Goal: Information Seeking & Learning: Learn about a topic

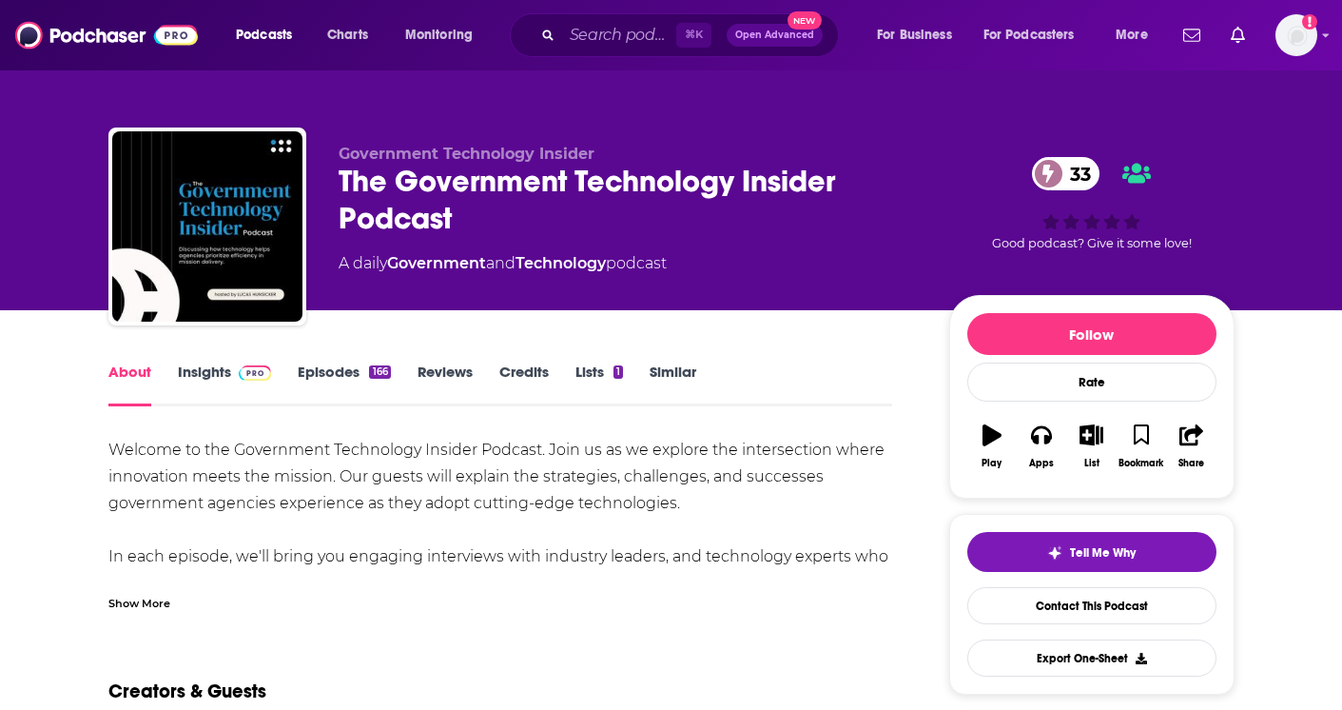
click at [207, 378] on link "Insights" at bounding box center [225, 384] width 94 height 44
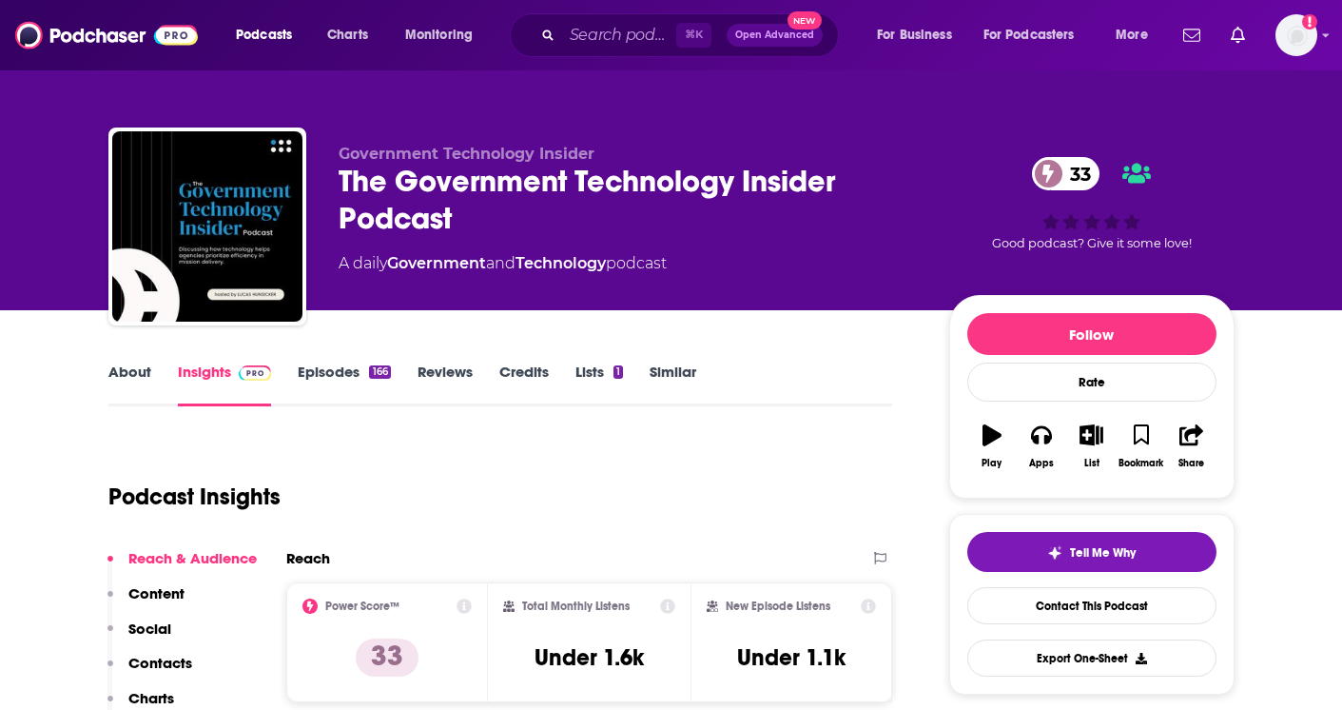
click at [345, 369] on link "Episodes 166" at bounding box center [344, 384] width 92 height 44
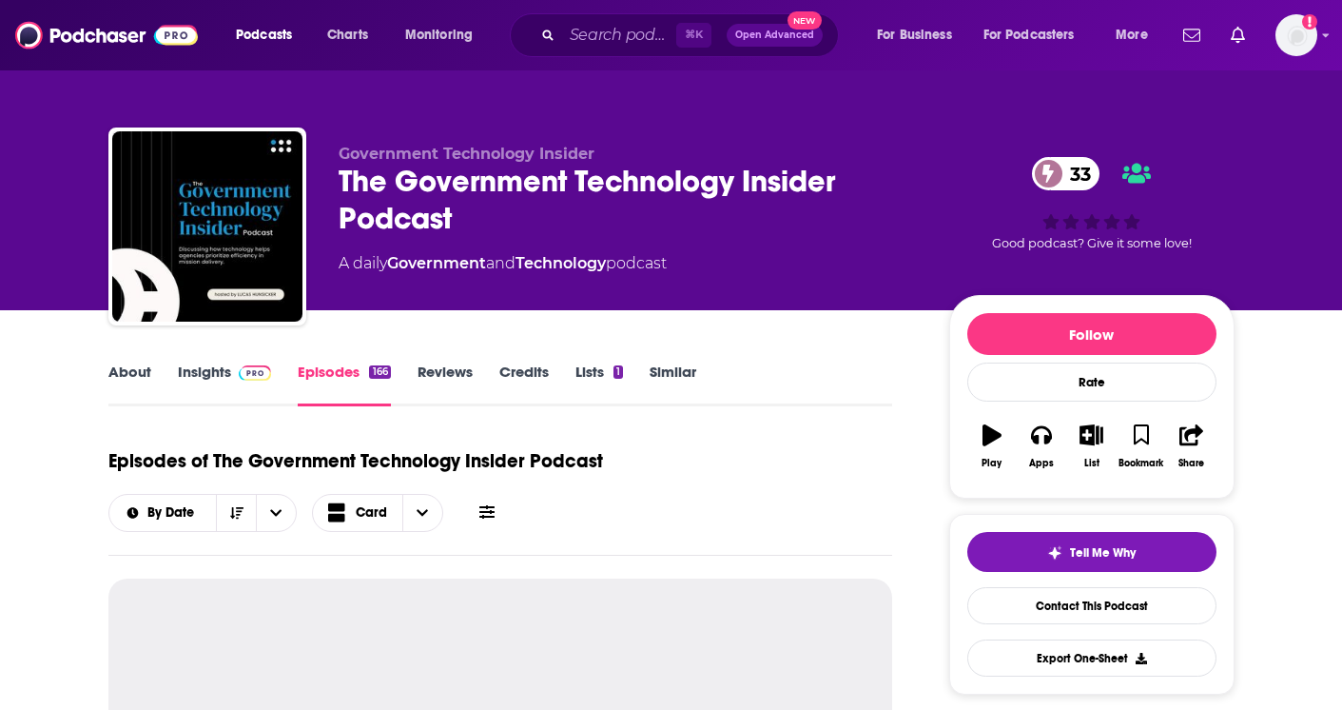
click at [205, 373] on link "Insights" at bounding box center [225, 384] width 94 height 44
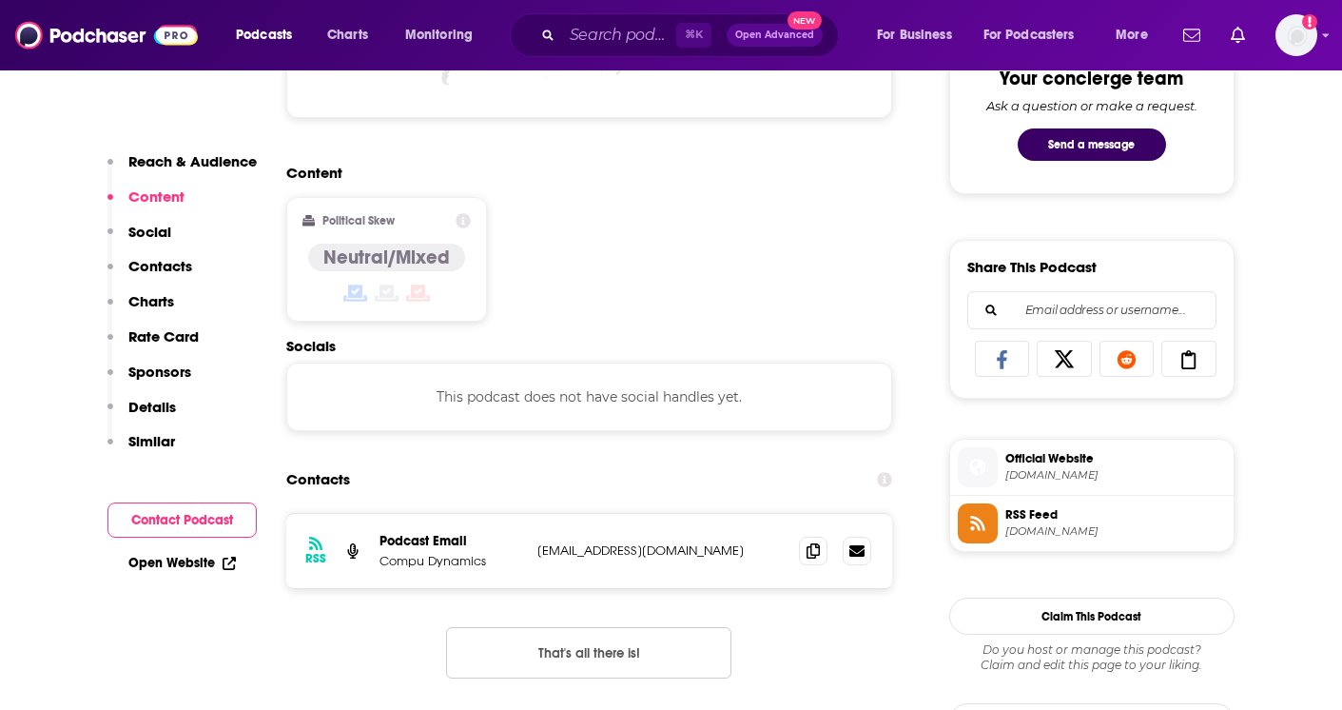
scroll to position [1078, 0]
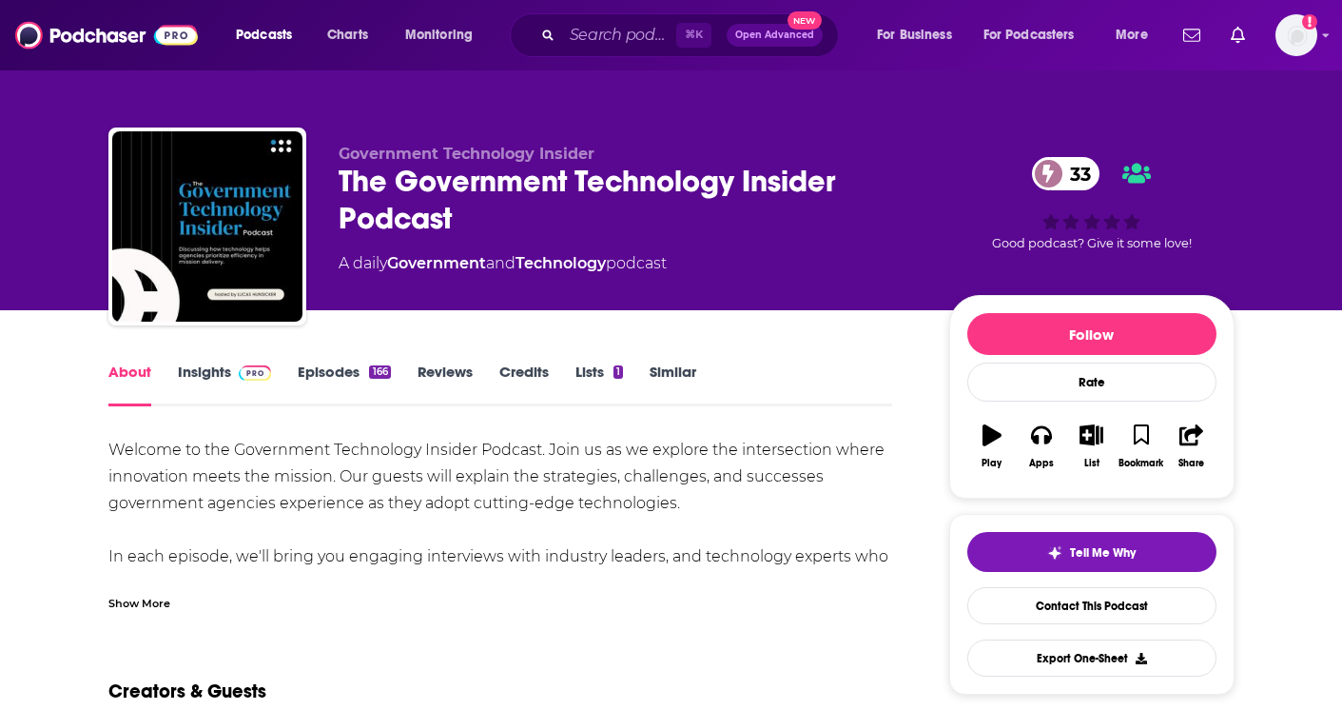
click at [344, 370] on link "Episodes 166" at bounding box center [344, 384] width 92 height 44
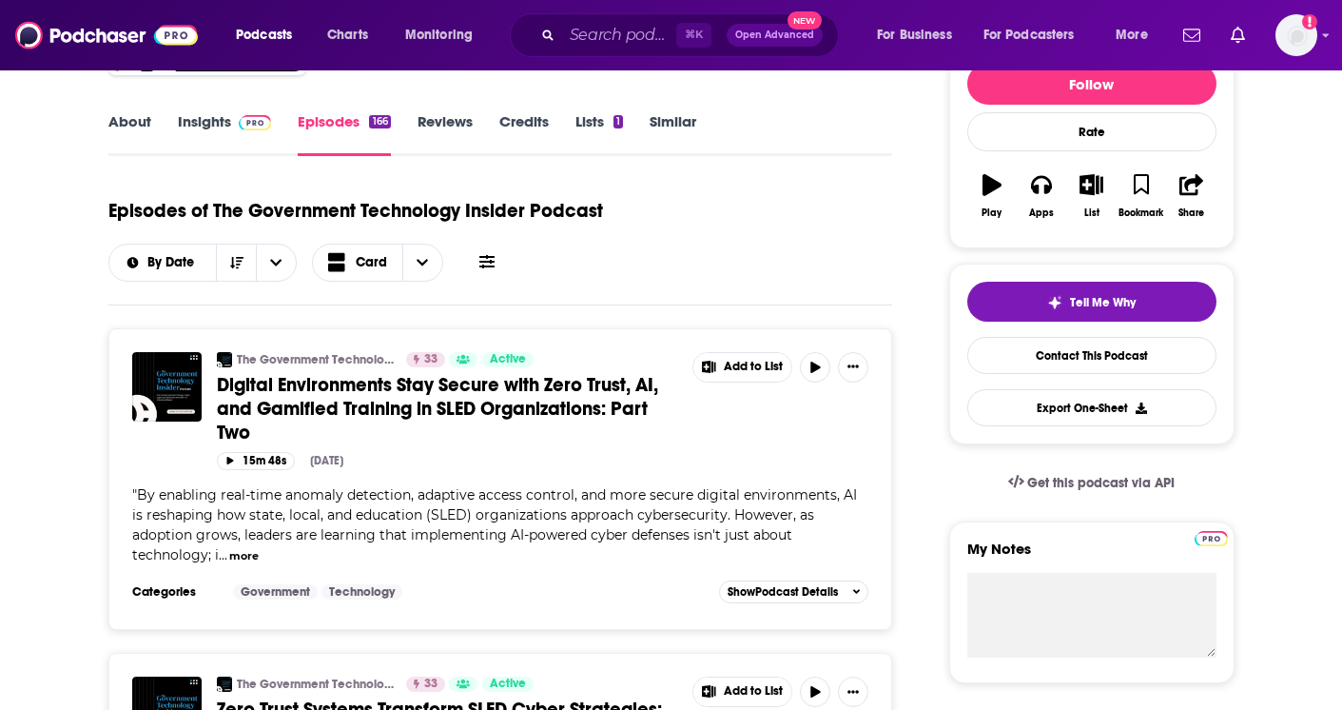
scroll to position [257, 0]
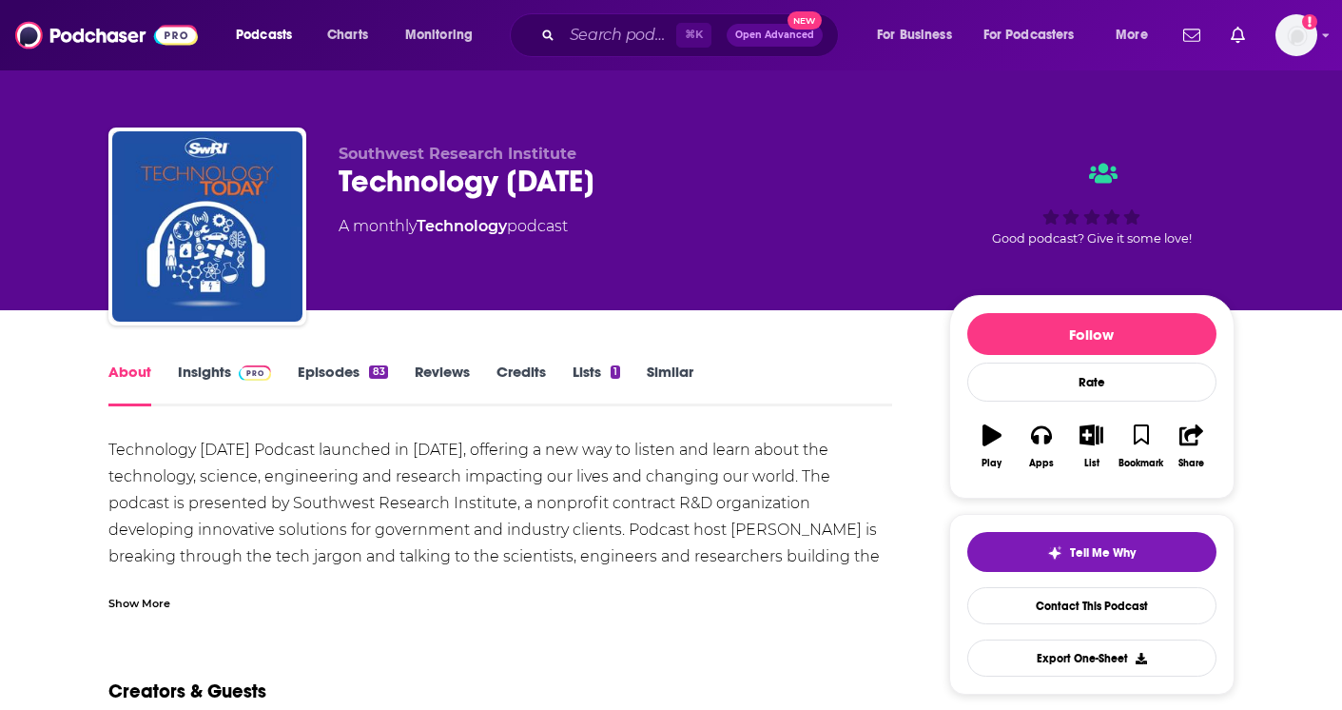
click at [316, 370] on link "Episodes 83" at bounding box center [342, 384] width 89 height 44
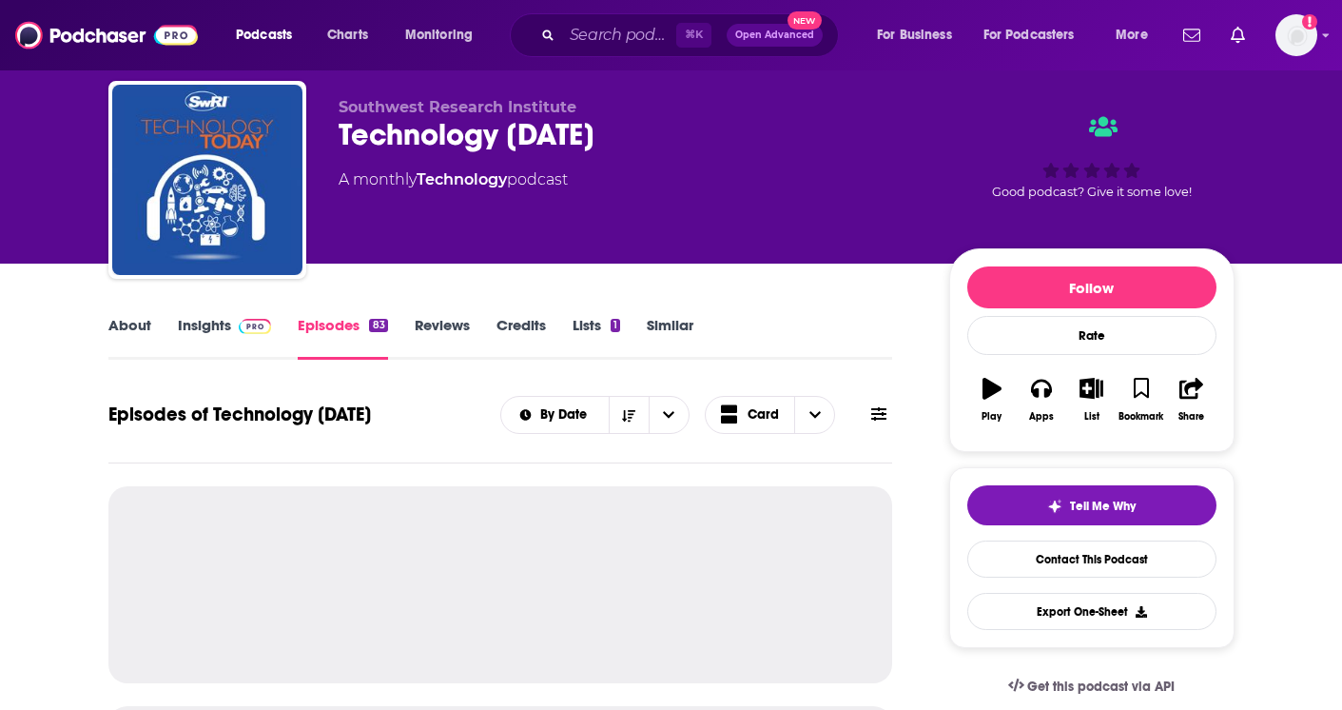
scroll to position [62, 0]
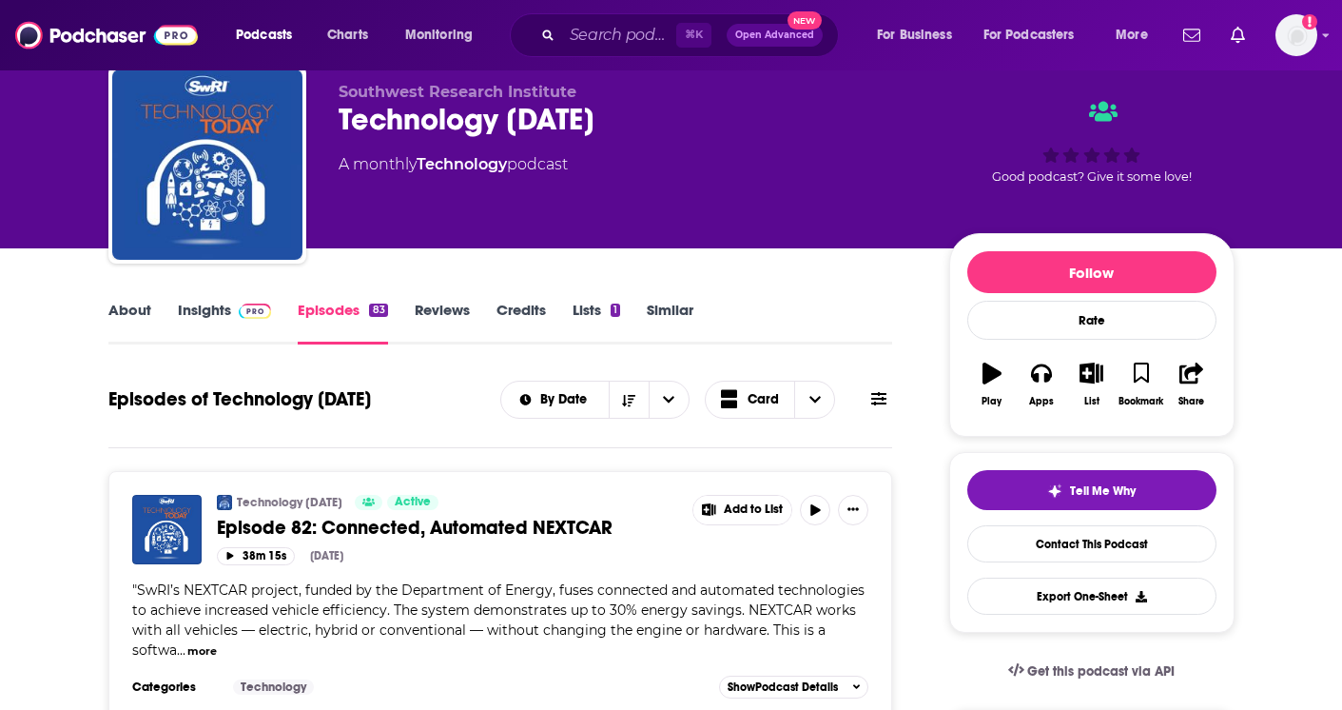
click at [178, 314] on link "Insights" at bounding box center [225, 323] width 94 height 44
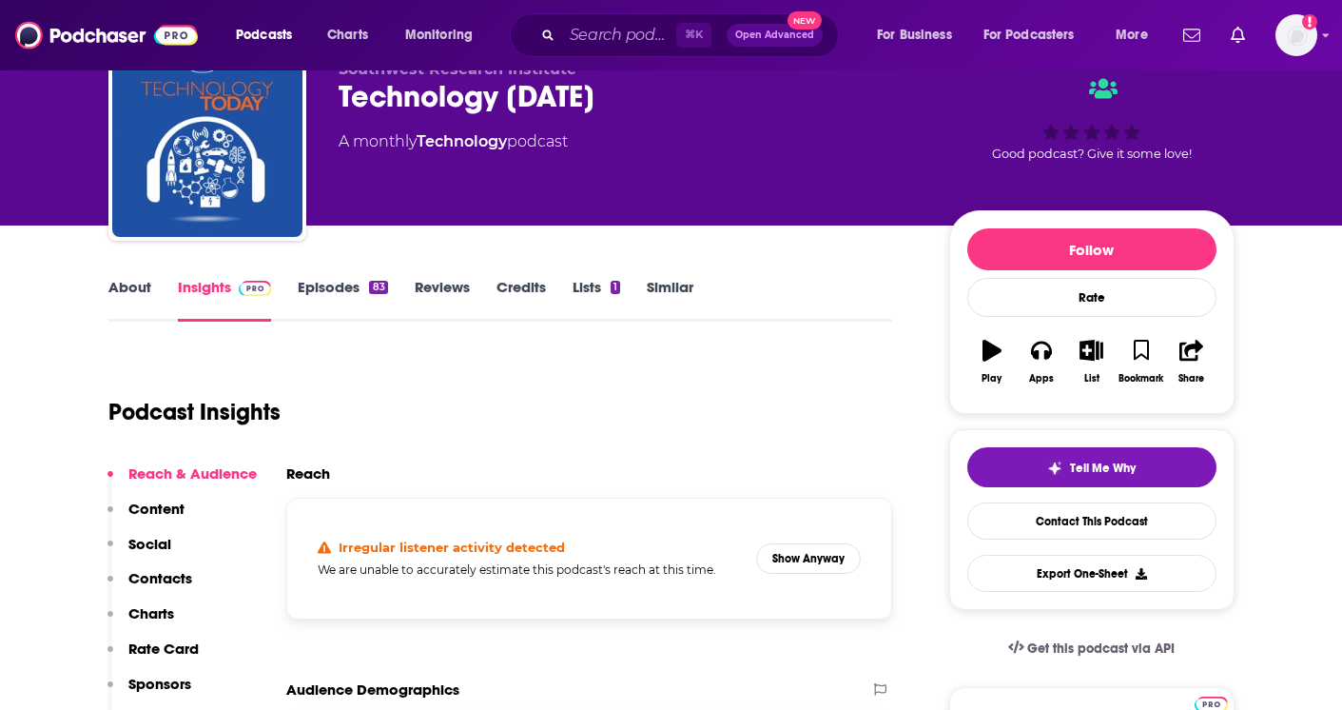
scroll to position [92, 0]
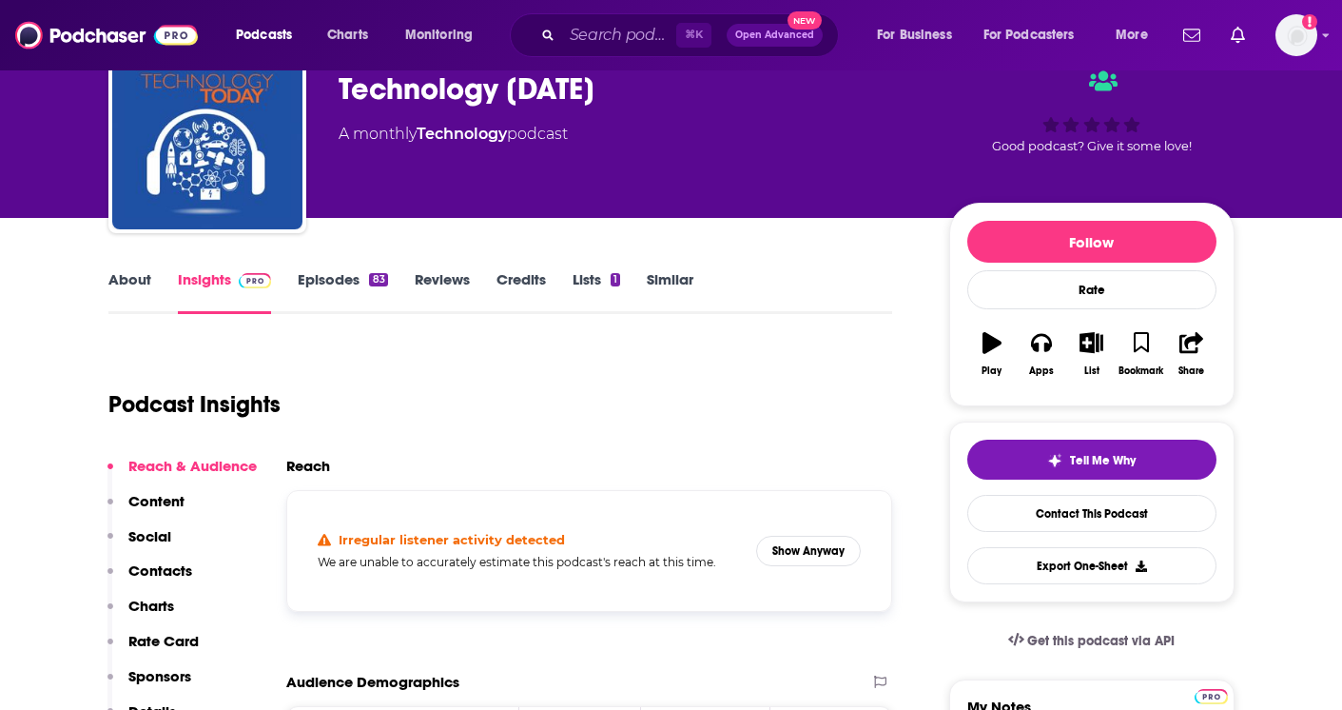
click at [134, 286] on link "About" at bounding box center [129, 292] width 43 height 44
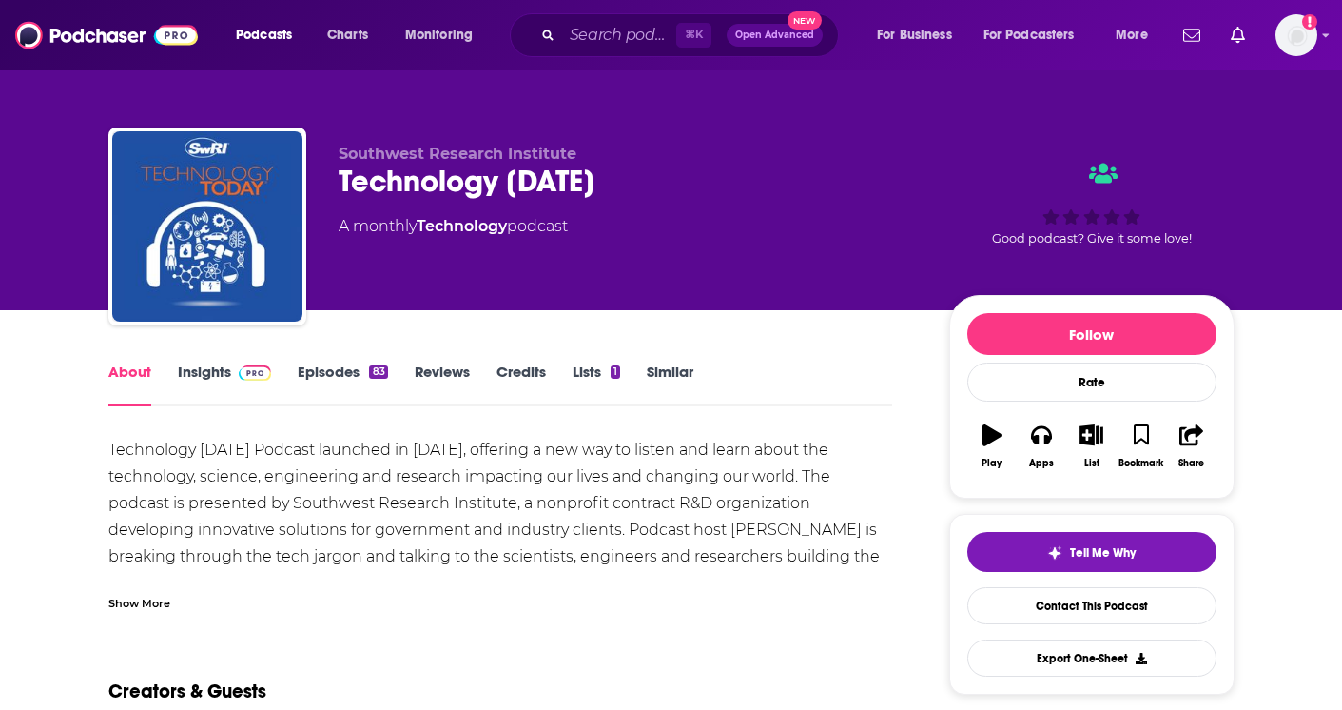
click at [129, 597] on div "Show More" at bounding box center [139, 602] width 62 height 18
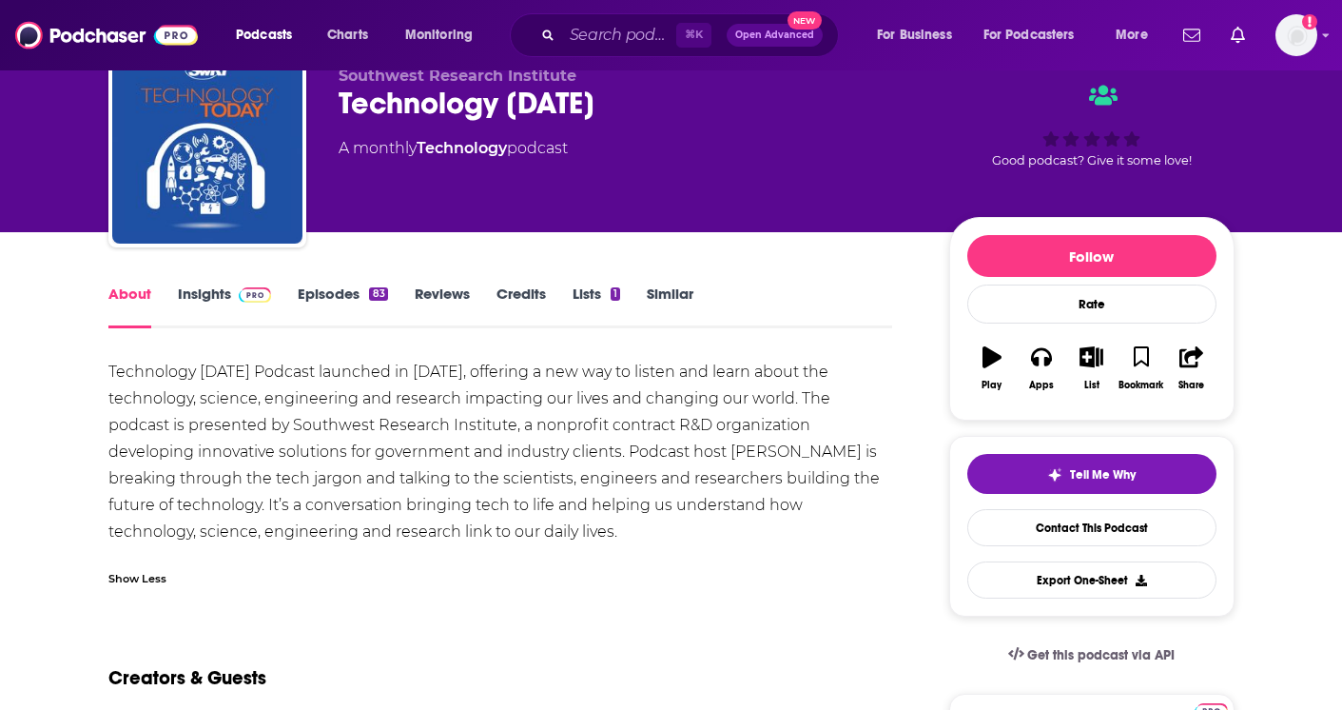
scroll to position [83, 0]
